Goal: Transaction & Acquisition: Purchase product/service

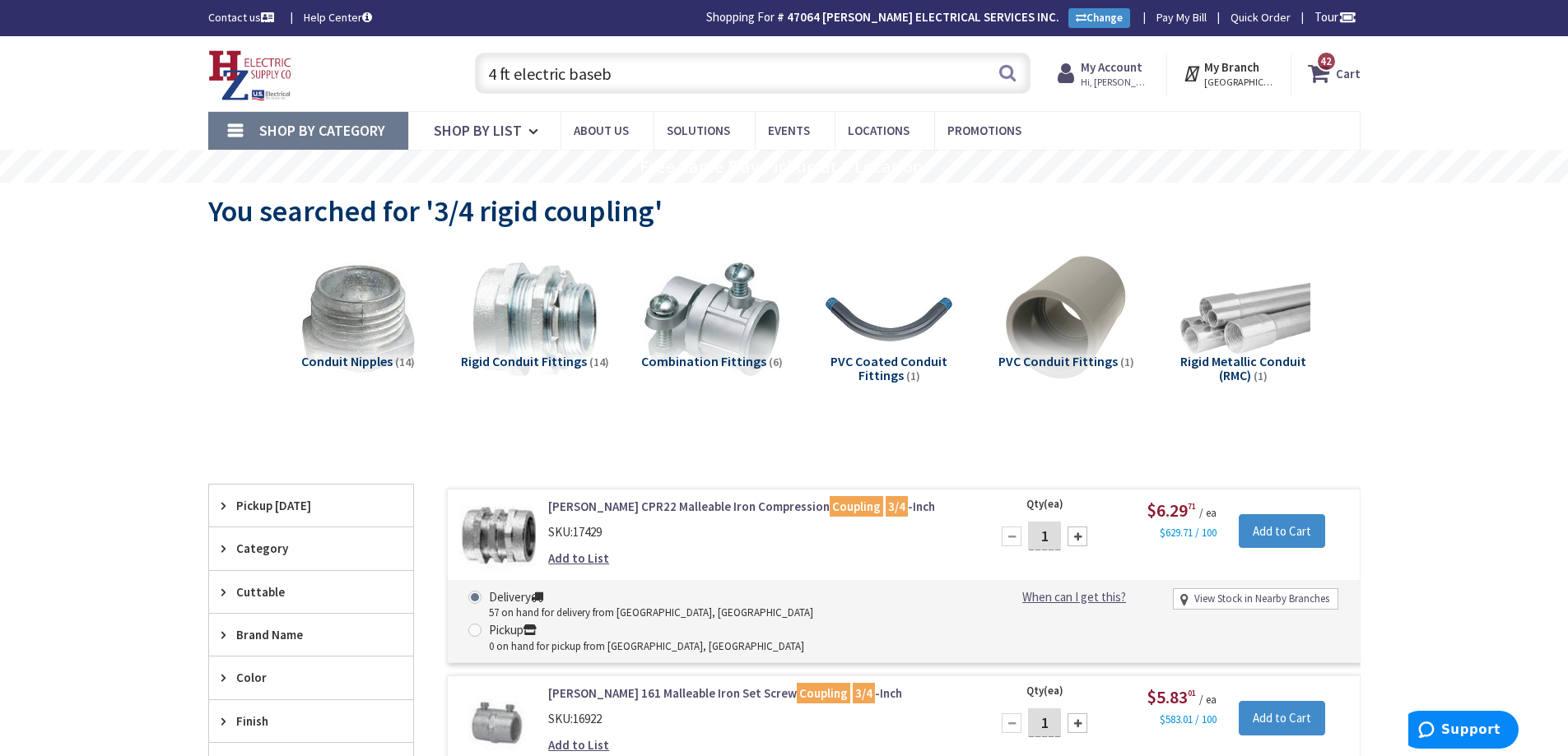
drag, startPoint x: 652, startPoint y: 70, endPoint x: 473, endPoint y: 73, distance: 179.0
click at [473, 73] on div "4 ft electric baseb 4 ft electric baseb Search" at bounding box center [748, 72] width 563 height 53
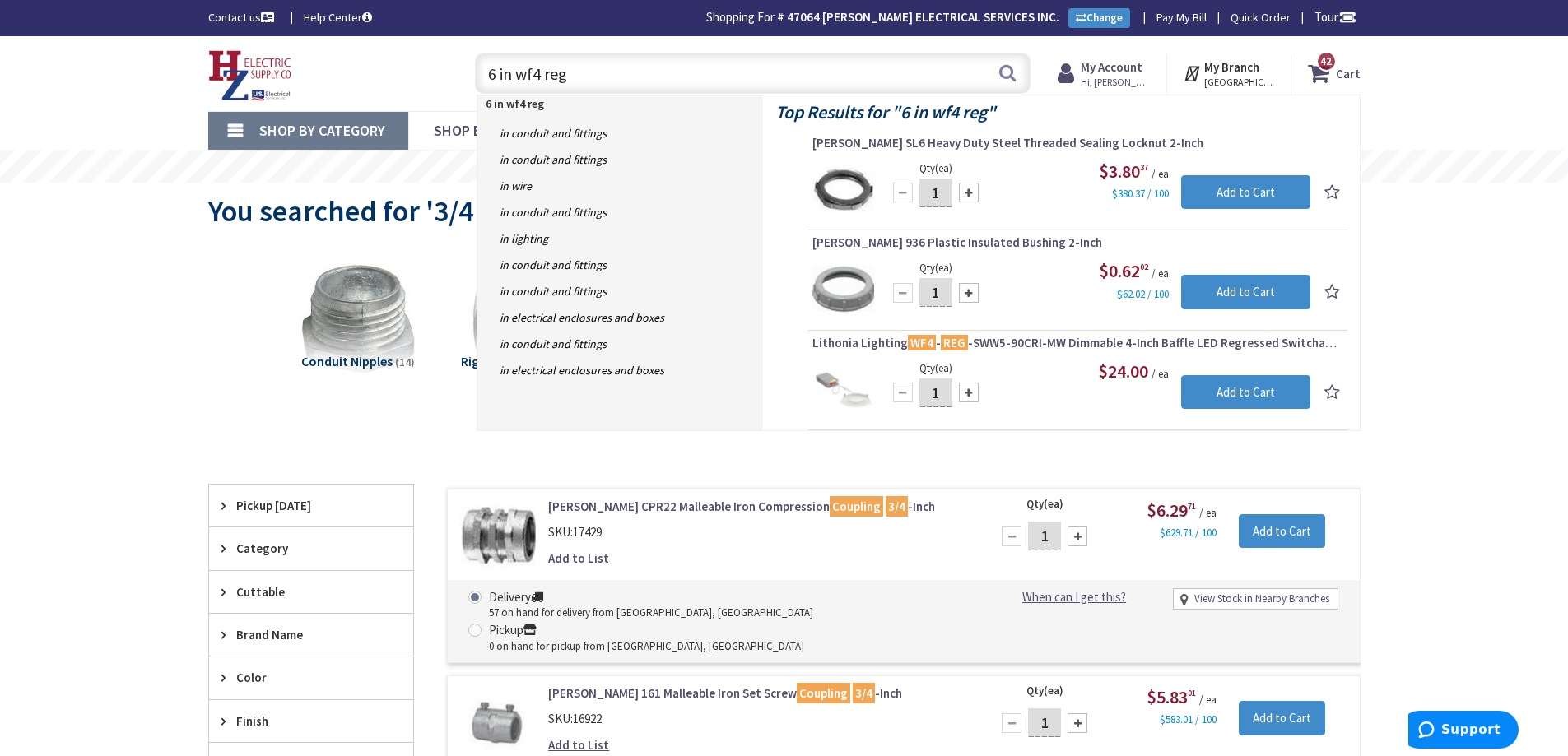
click at [538, 74] on input "6 in wf4 reg" at bounding box center [752, 74] width 556 height 41
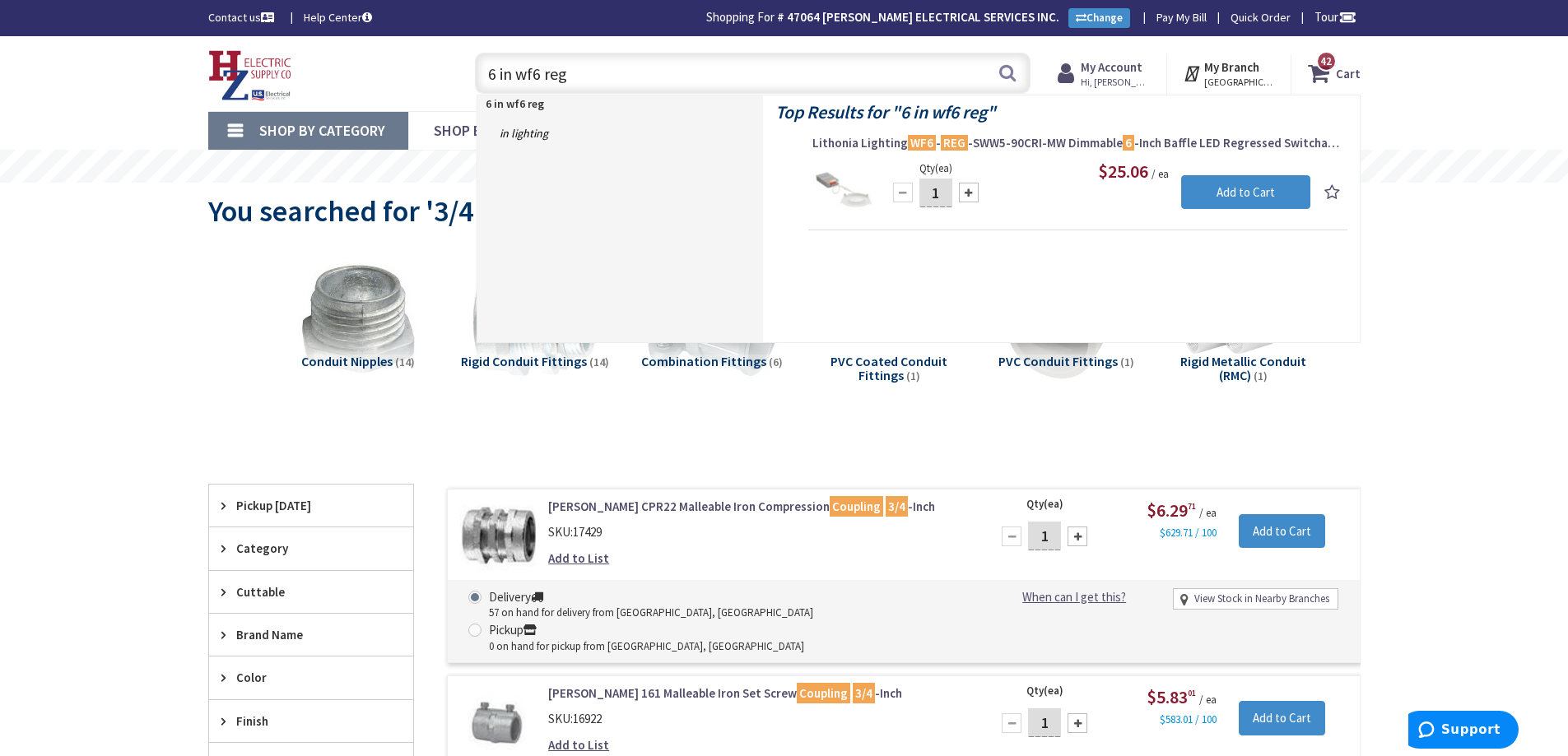
click at [1414, 85] on div "Skip to Content Toggle Nav 6 in wf6 reg 6 in wf6 reg Search 42 42 42 items Cart…" at bounding box center [784, 74] width 1568 height 74
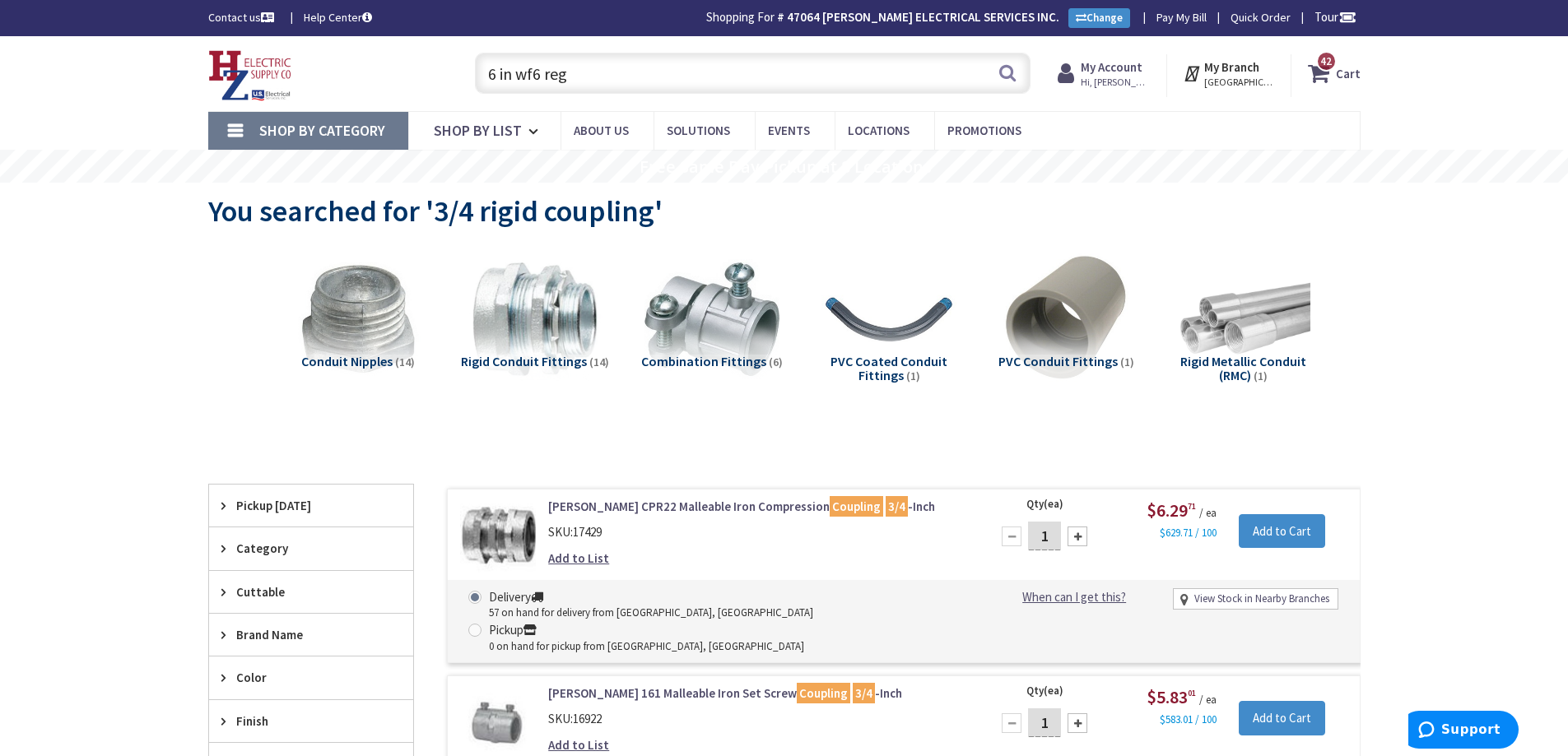
click at [821, 85] on input "6 in wf6 reg" at bounding box center [752, 74] width 556 height 41
drag, startPoint x: 787, startPoint y: 82, endPoint x: 476, endPoint y: 85, distance: 311.0
click at [476, 85] on input "6 in wf6 reg" at bounding box center [752, 74] width 556 height 41
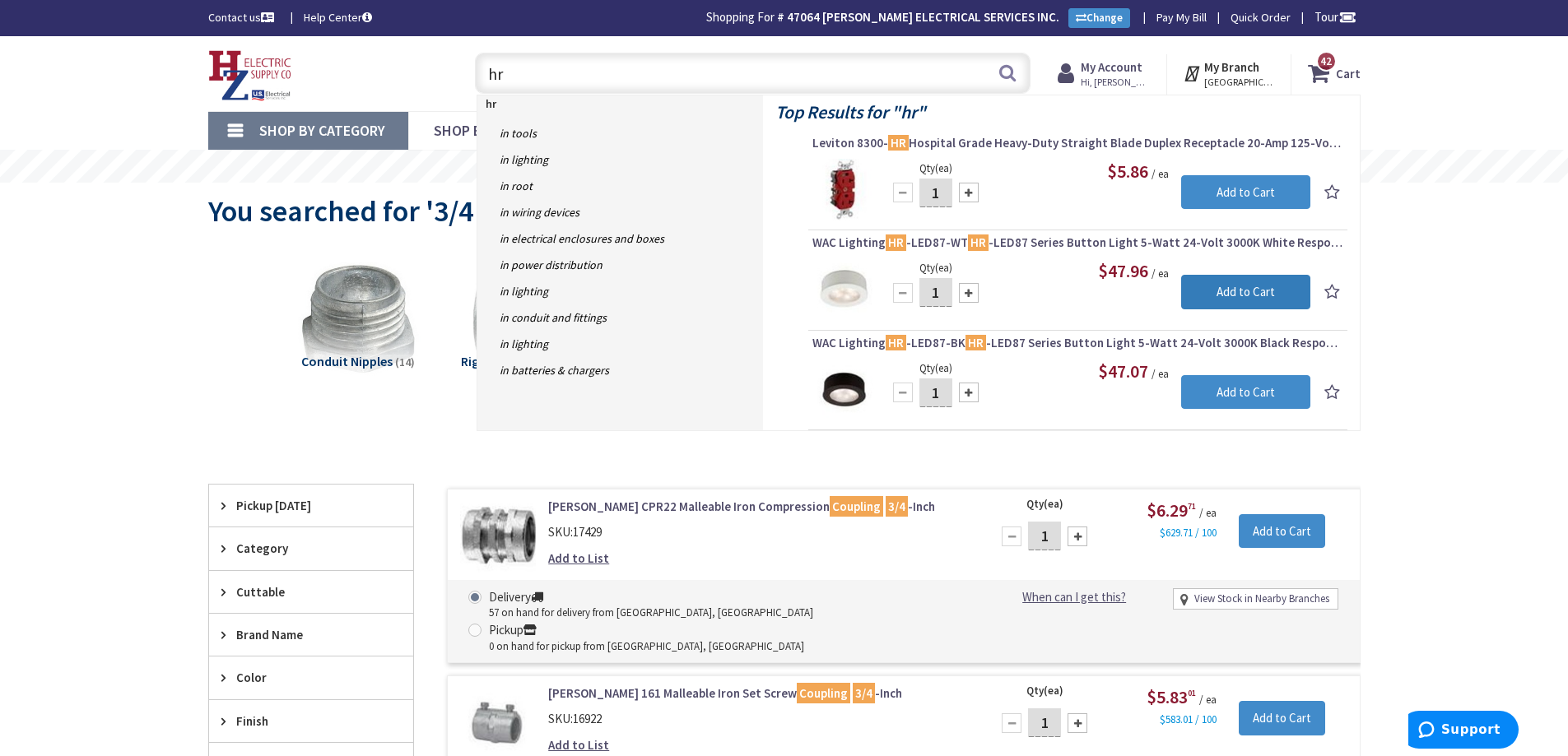
click at [1221, 289] on input "Add to Cart" at bounding box center [1245, 291] width 129 height 34
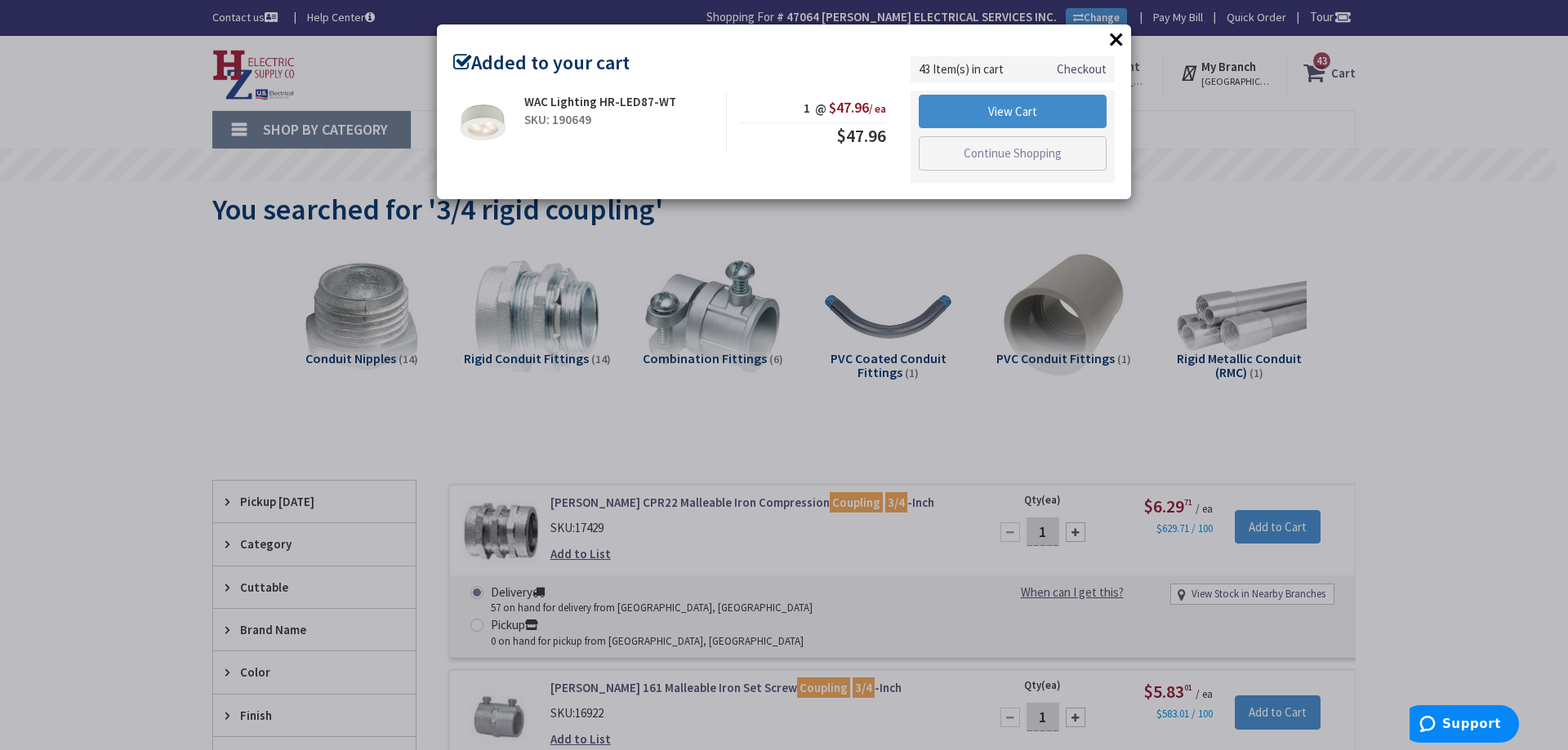
click at [1117, 38] on button "×" at bounding box center [1116, 39] width 25 height 25
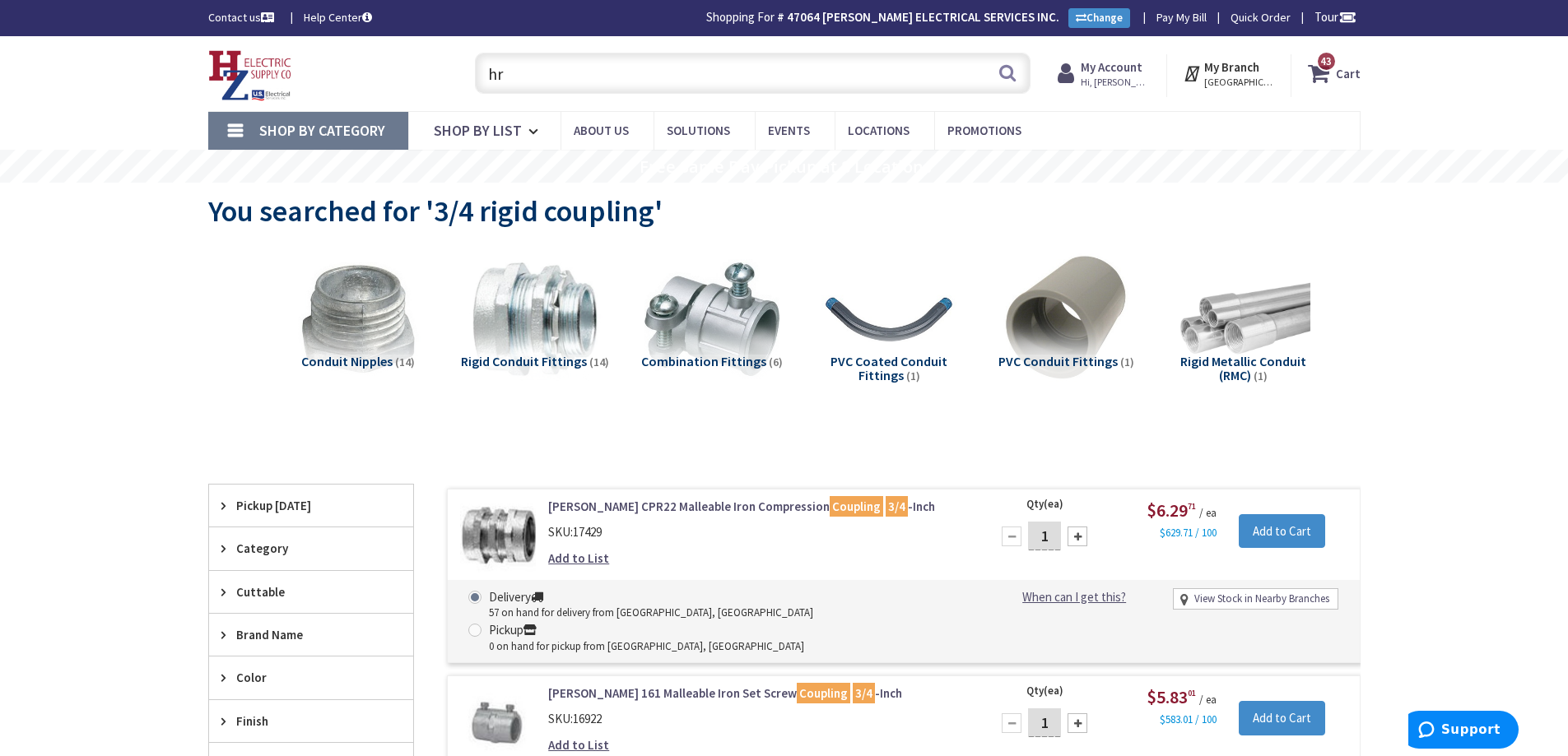
drag, startPoint x: 701, startPoint y: 86, endPoint x: 943, endPoint y: 175, distance: 257.8
click at [486, 75] on input "hr" at bounding box center [752, 74] width 556 height 41
click at [769, 67] on input "hr" at bounding box center [752, 74] width 556 height 41
type input "h"
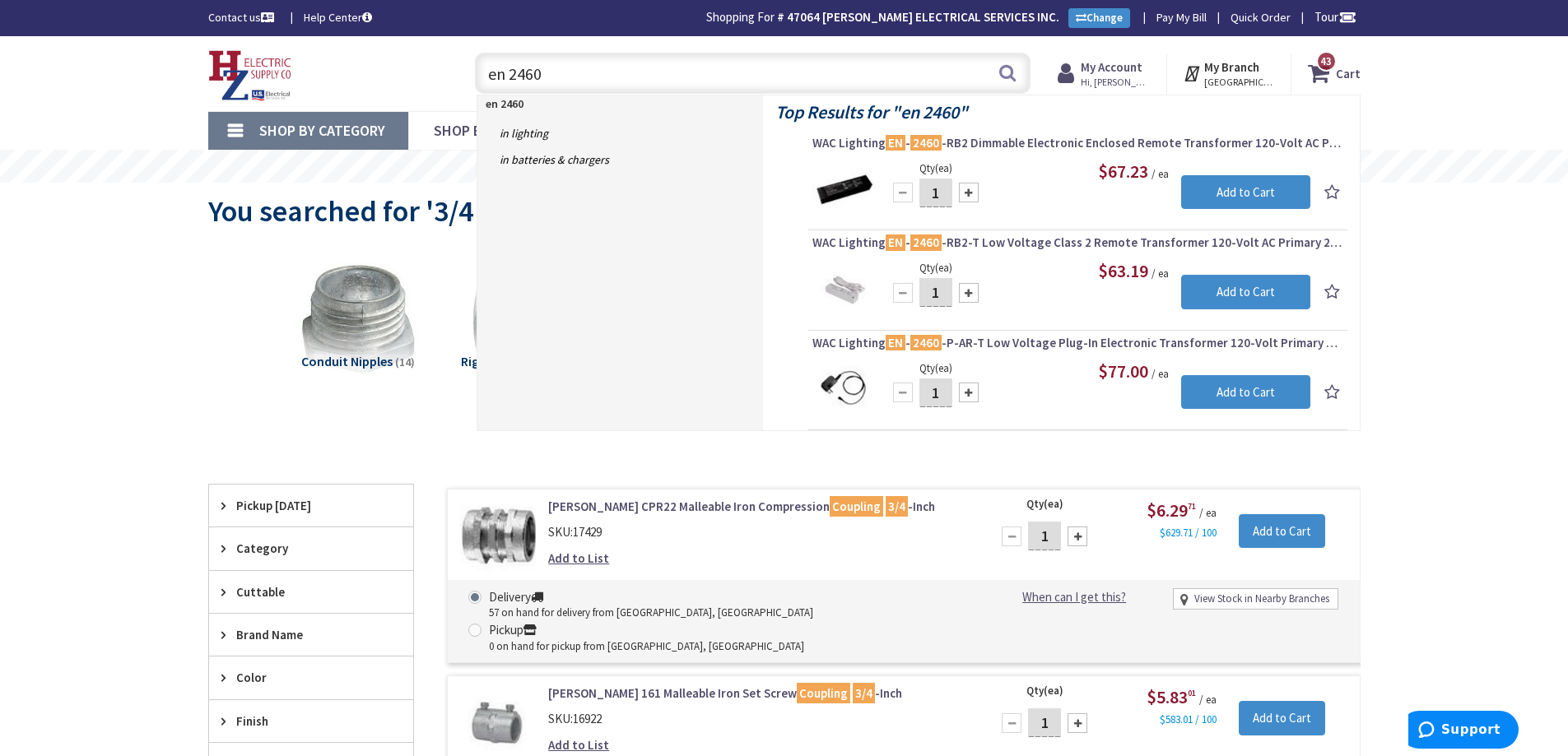
type input "en 2460"
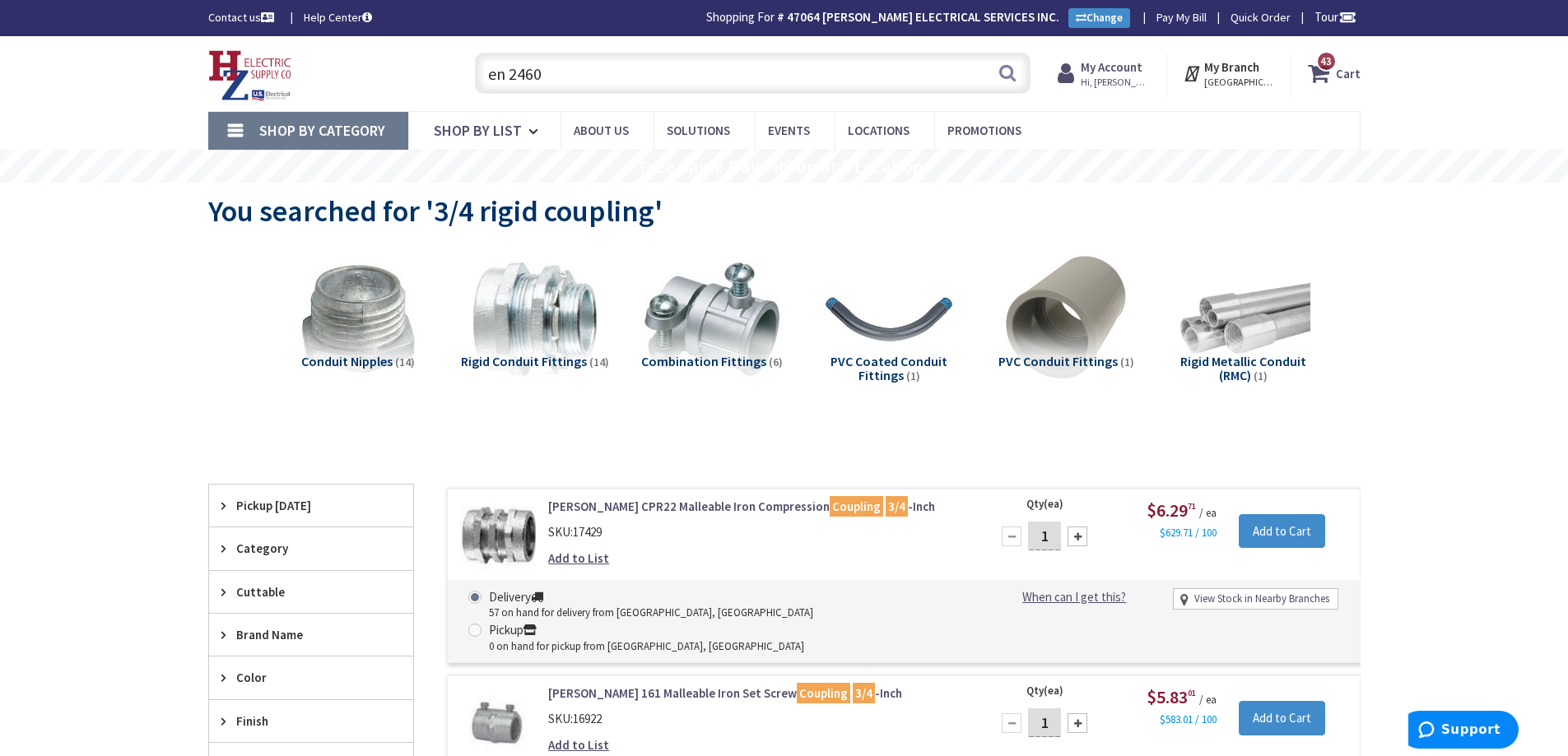
drag, startPoint x: 1476, startPoint y: 155, endPoint x: 1464, endPoint y: 179, distance: 26.8
click at [1476, 155] on rs-slide "Free Same Day Pickup at 8 Locations" at bounding box center [784, 166] width 1568 height 33
